Goal: Task Accomplishment & Management: Use online tool/utility

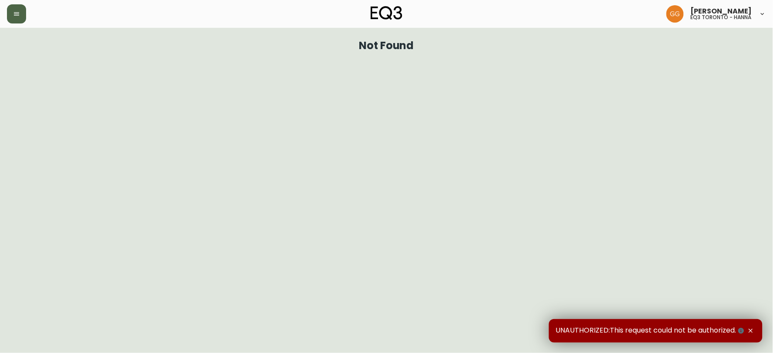
click at [19, 9] on button "button" at bounding box center [16, 13] width 19 height 19
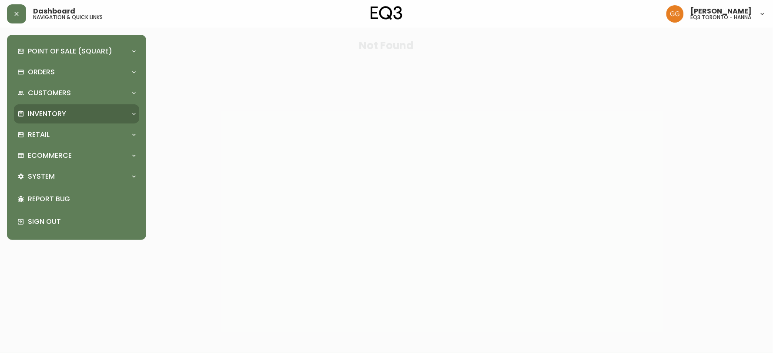
click at [61, 110] on p "Inventory" at bounding box center [47, 114] width 38 height 10
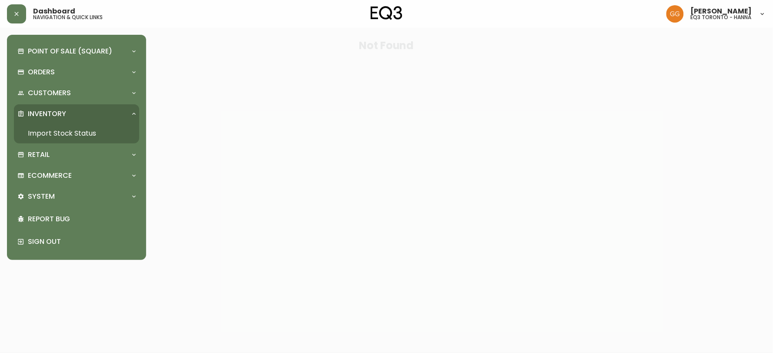
click at [64, 134] on link "Import Stock Status" at bounding box center [76, 133] width 125 height 20
